Goal: Task Accomplishment & Management: Use online tool/utility

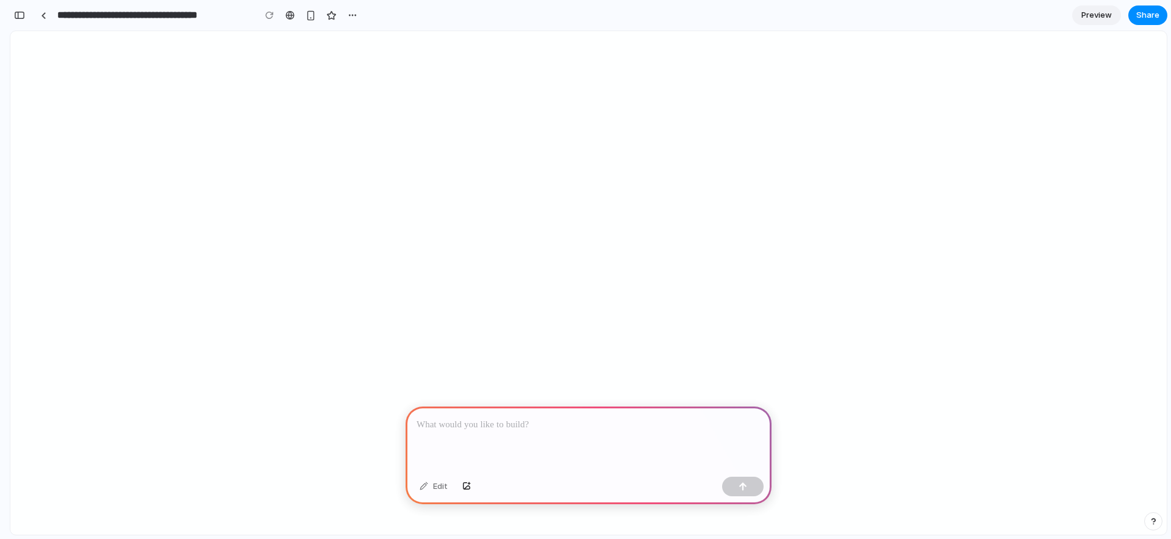
select select "********"
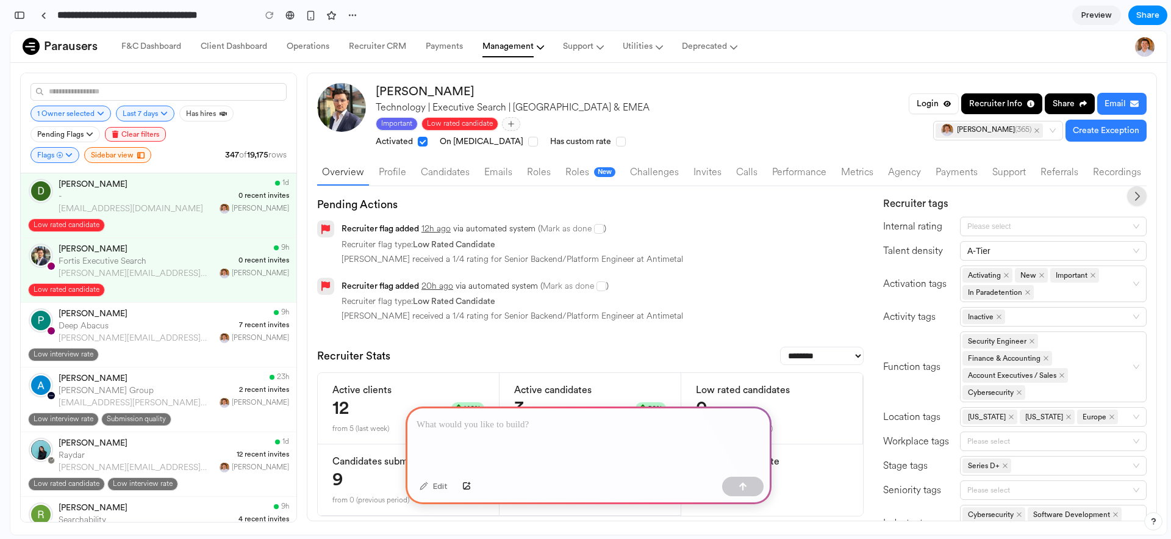
scroll to position [292, 0]
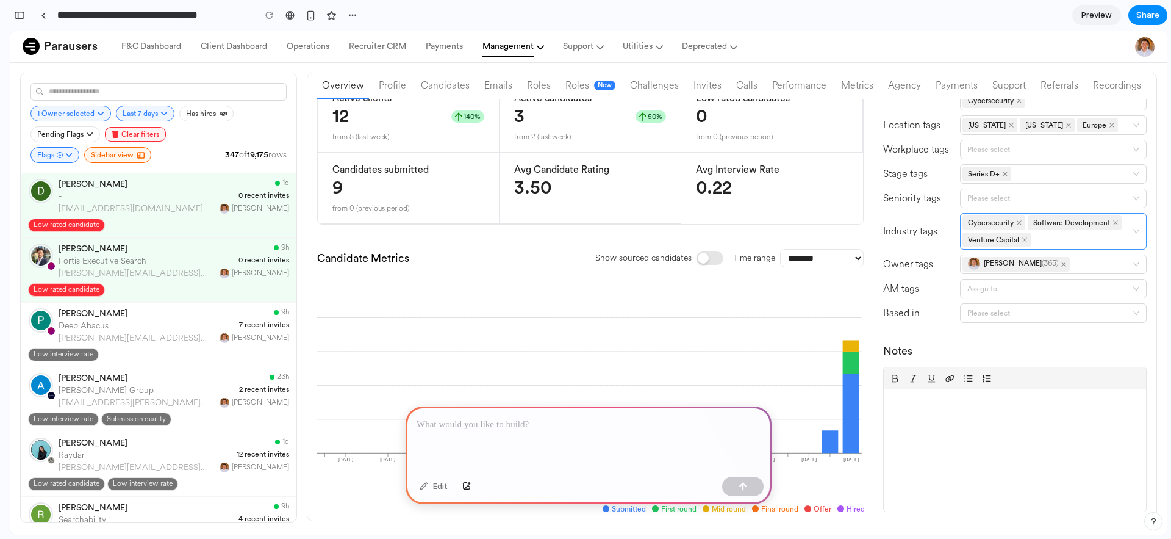
click at [1057, 240] on div "Cybersecurity Software Development Venture Capital" at bounding box center [1046, 231] width 169 height 34
click at [1126, 238] on div "Cybersecurity Software Development Venture Capital" at bounding box center [1053, 231] width 187 height 37
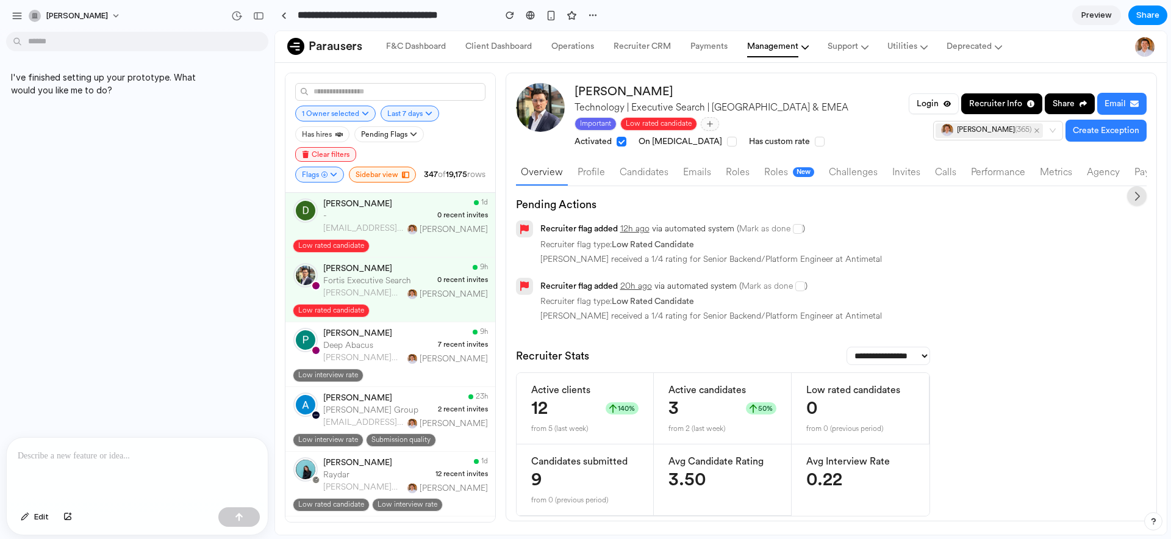
scroll to position [0, 0]
click at [256, 14] on div "button" at bounding box center [258, 16] width 11 height 9
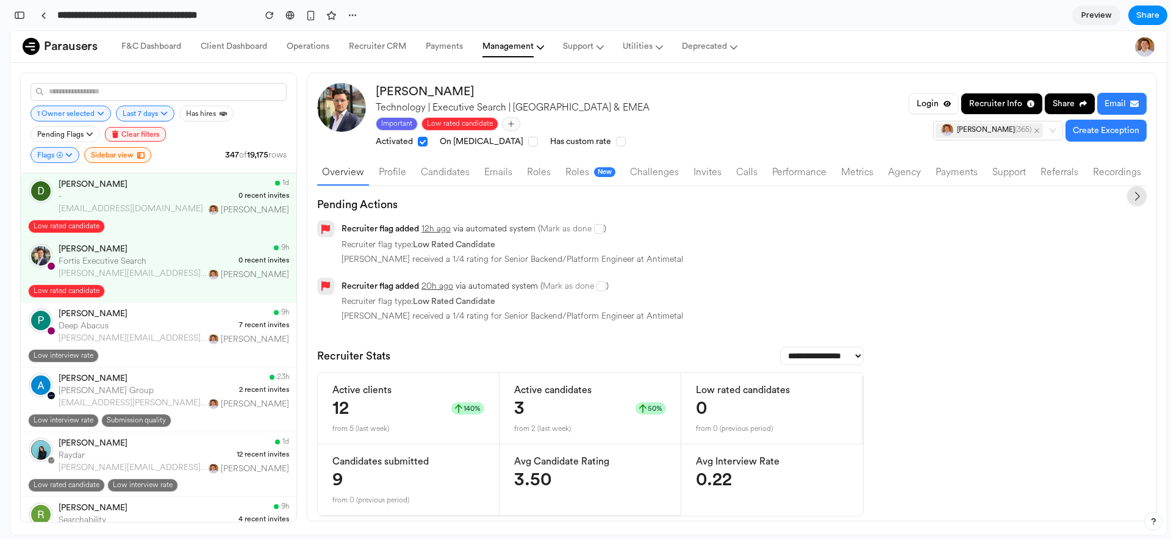
scroll to position [224, 0]
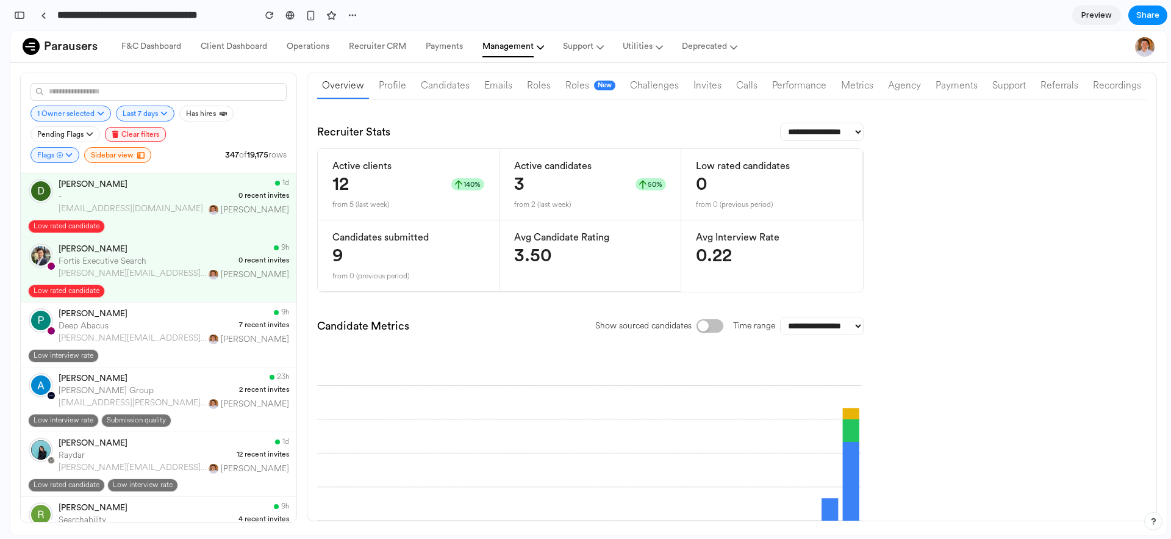
click at [602, 503] on icon "[DATE] Apr [DATE] May [DATE] [DATE] [DATE] [DATE] [DATE] 3 Aug [DATE] Sep [DATE…" at bounding box center [576, 464] width 576 height 244
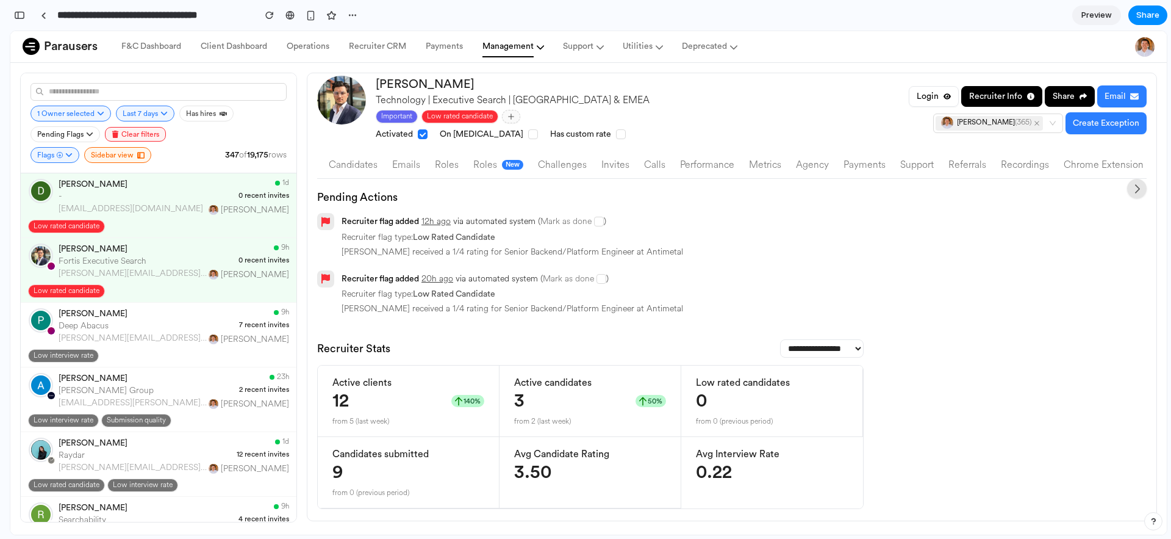
scroll to position [0, 0]
